Goal: Task Accomplishment & Management: Manage account settings

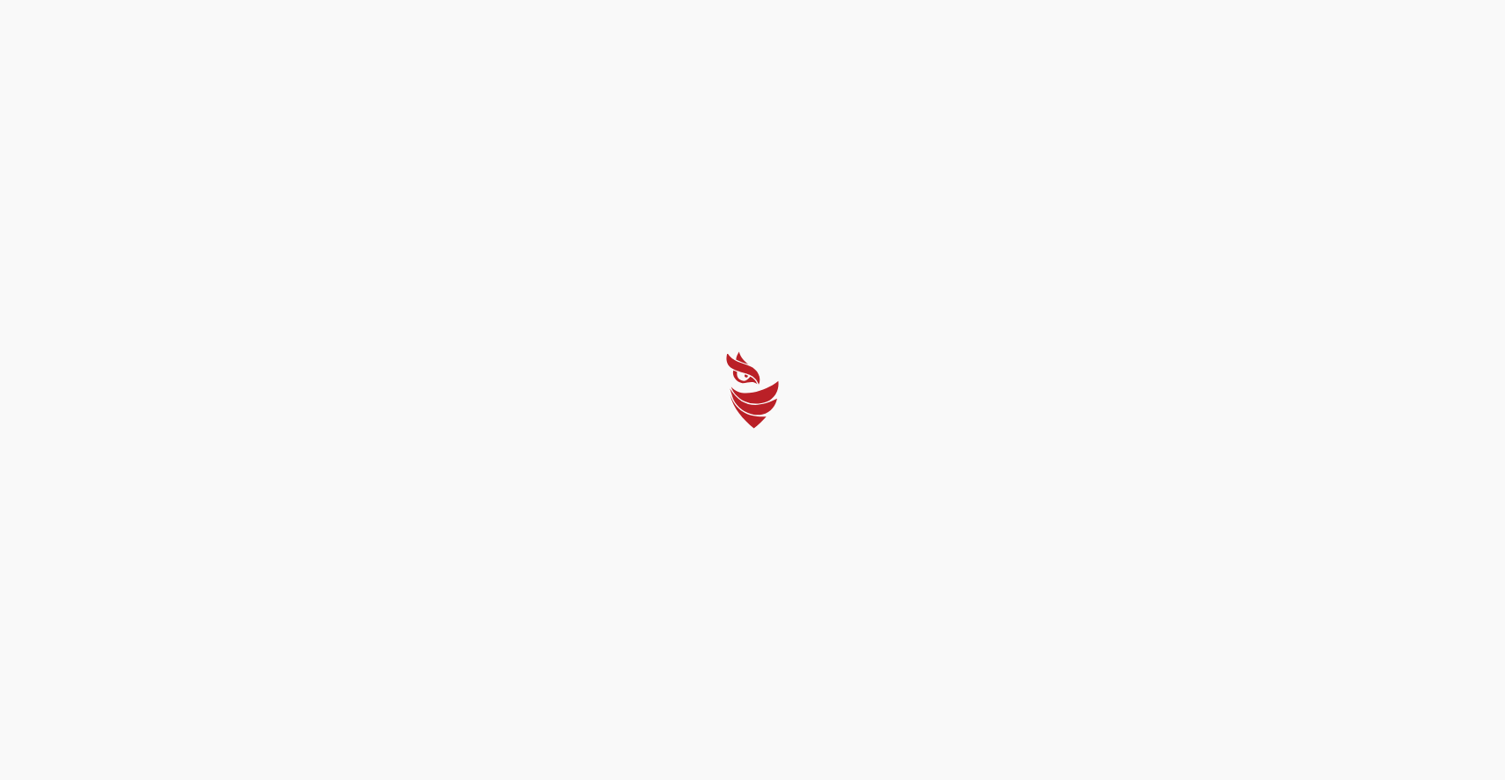
select select "English"
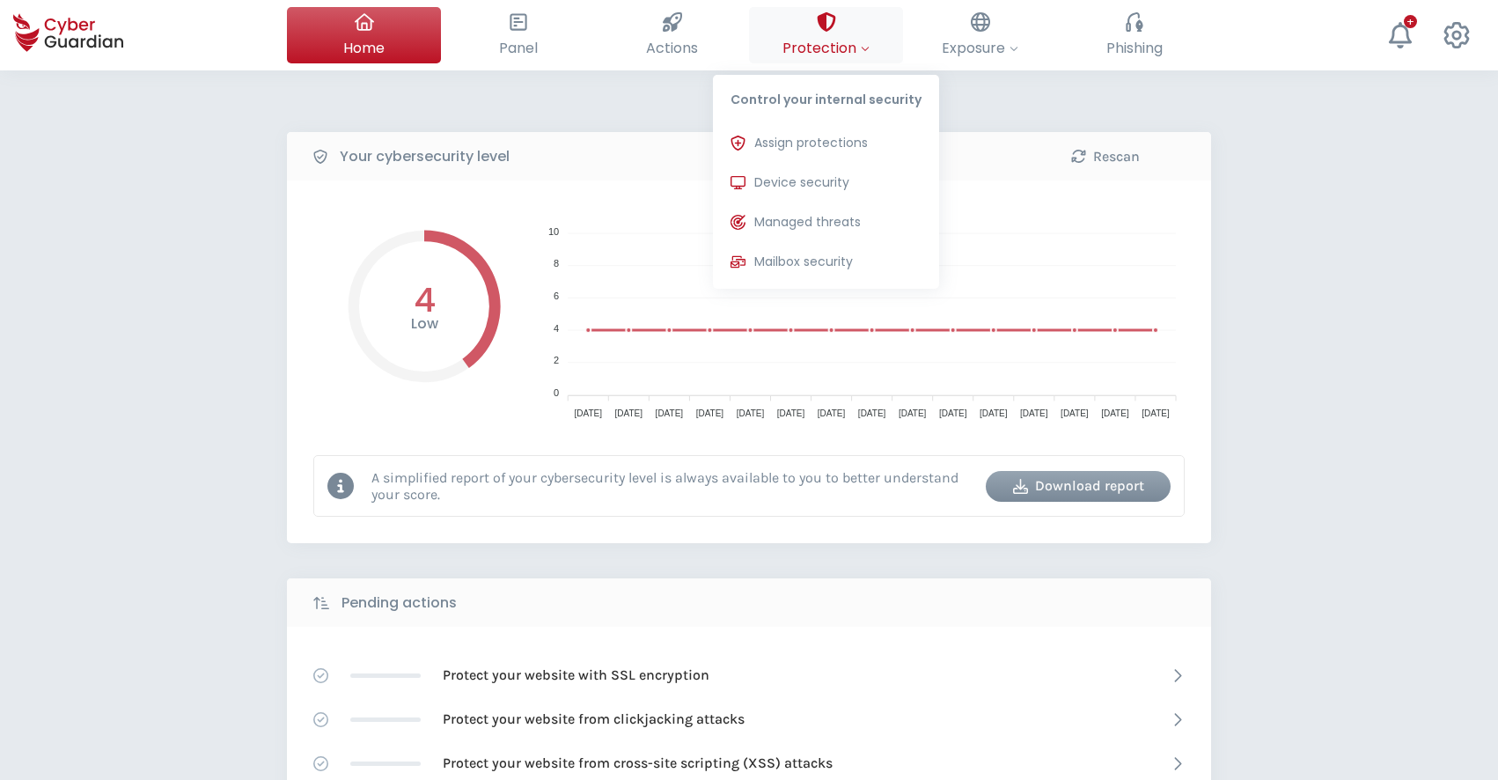
click at [833, 33] on div at bounding box center [826, 22] width 19 height 30
click at [814, 182] on span "Device security" at bounding box center [801, 182] width 95 height 18
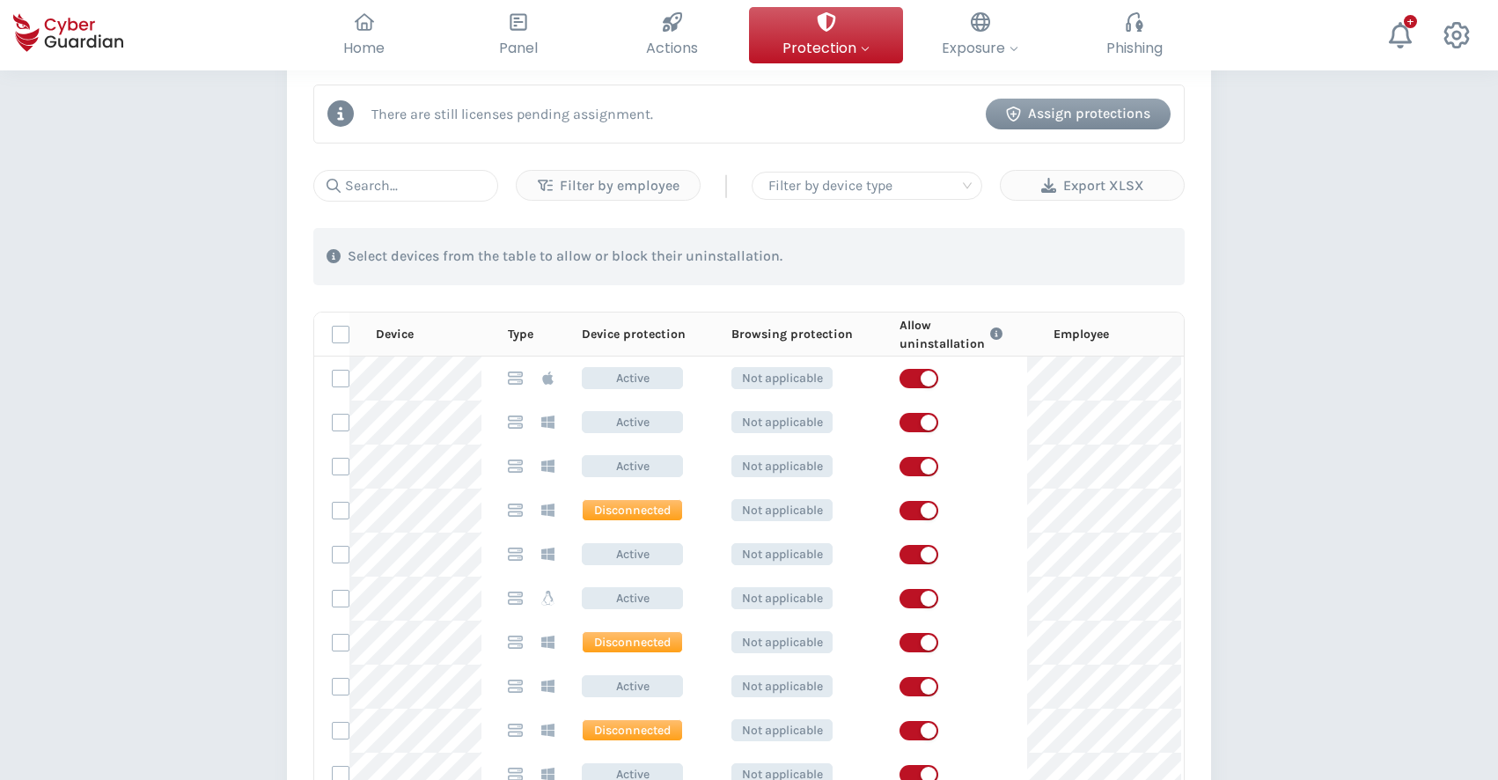
scroll to position [770, 0]
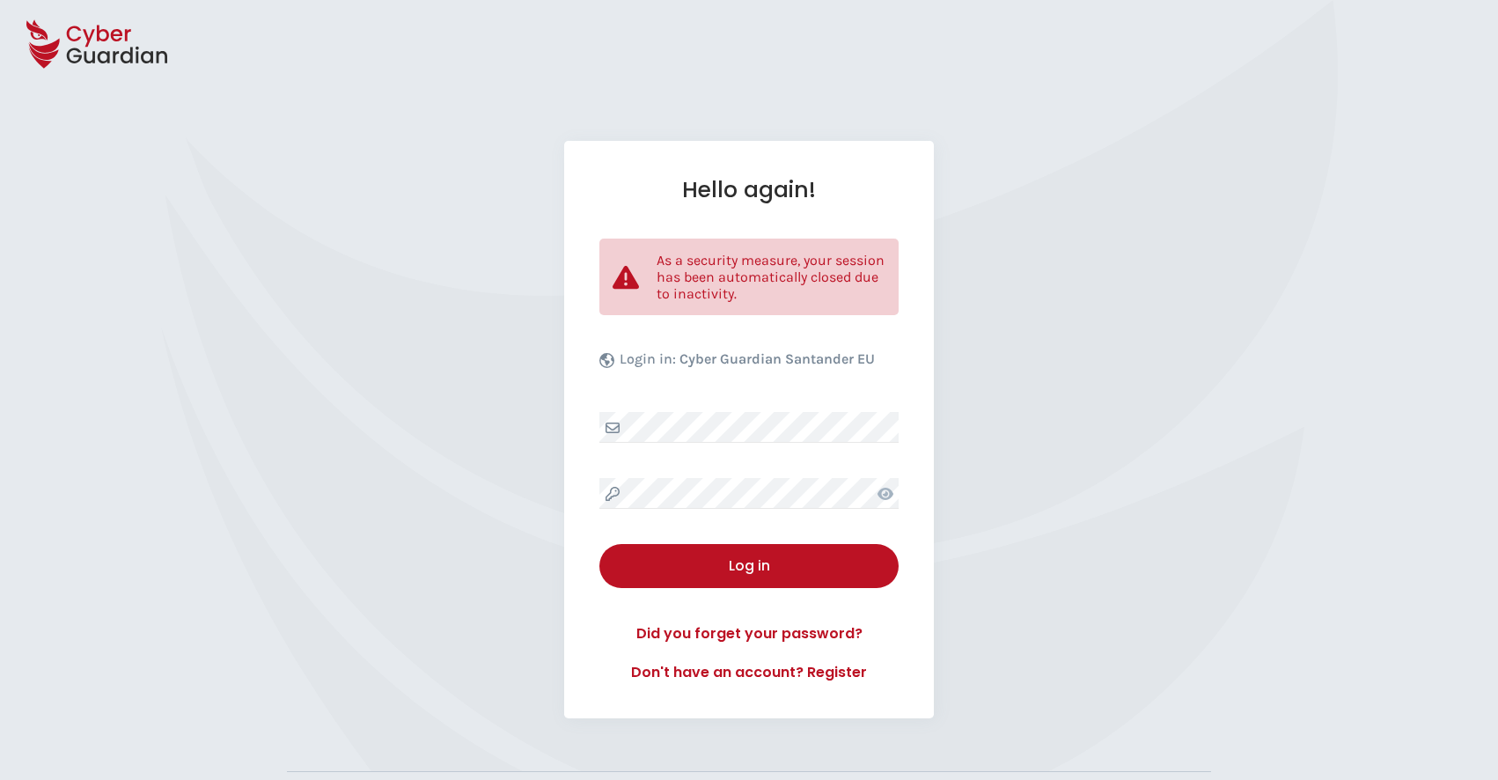
select select "English"
